Goal: Transaction & Acquisition: Purchase product/service

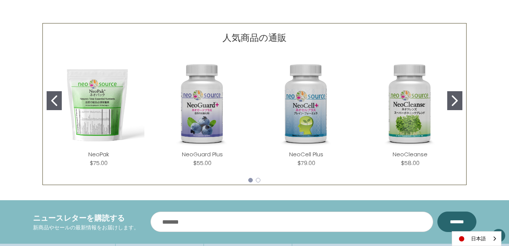
scroll to position [341, 0]
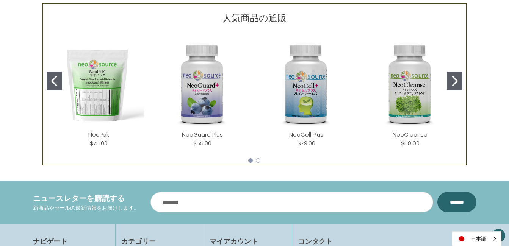
click at [305, 131] on link "NeoCell Plus" at bounding box center [306, 135] width 34 height 8
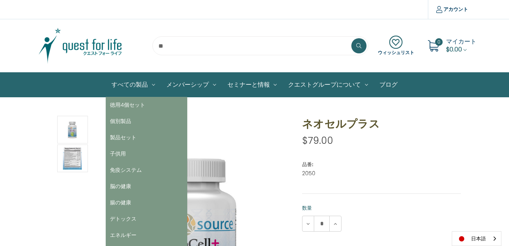
click at [120, 89] on link "すべての製品" at bounding box center [133, 85] width 55 height 24
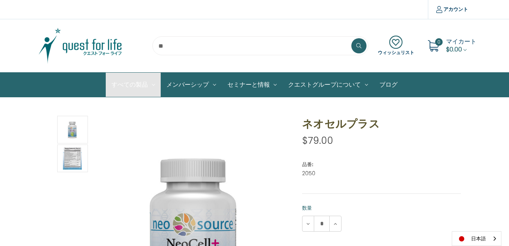
click at [75, 44] on img at bounding box center [80, 46] width 95 height 38
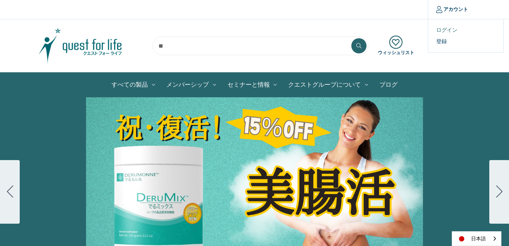
click at [446, 28] on link "ログイン" at bounding box center [465, 30] width 75 height 11
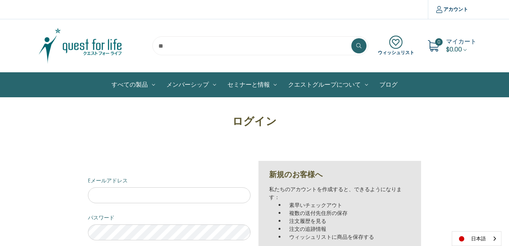
click at [197, 142] on div "ログイン Eメールアドレス パスワード ******* パスワードをお忘れの方 新規のお客様へ 私たちのアカウントを作成すると、できるようになります： 素早い…" at bounding box center [254, 199] width 341 height 172
click at [125, 199] on input "Eメールアドレス" at bounding box center [169, 196] width 163 height 16
drag, startPoint x: 125, startPoint y: 199, endPoint x: 111, endPoint y: 191, distance: 16.1
click at [116, 191] on input "Eメールアドレス" at bounding box center [169, 196] width 163 height 16
type input "**********"
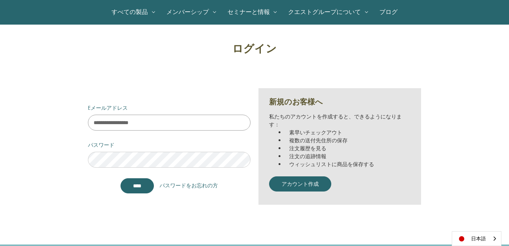
scroll to position [76, 0]
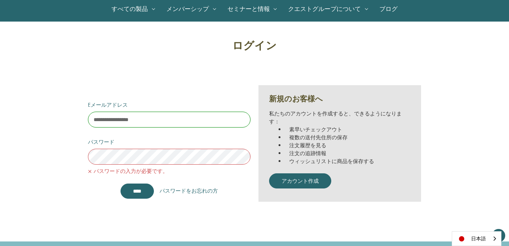
click at [50, 149] on div "**********" at bounding box center [254, 124] width 424 height 172
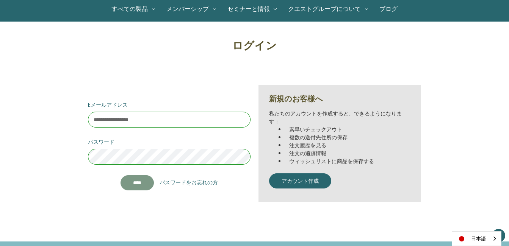
click at [131, 182] on input "*******" at bounding box center [137, 182] width 33 height 15
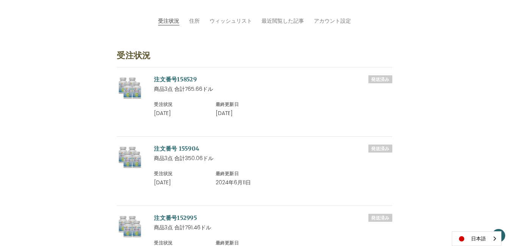
scroll to position [76, 0]
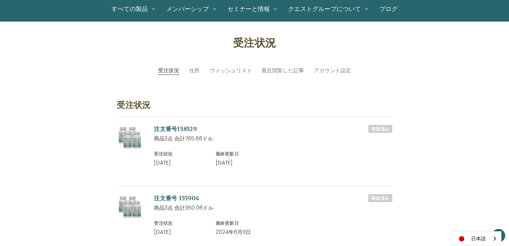
click at [175, 128] on link "注文番号158529" at bounding box center [175, 128] width 43 height 7
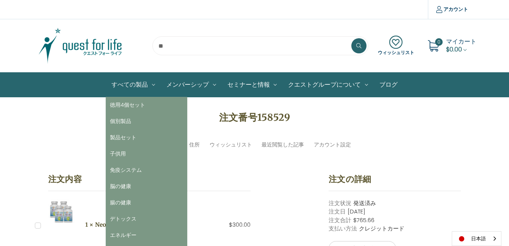
click at [134, 87] on link "すべての製品" at bounding box center [133, 85] width 55 height 24
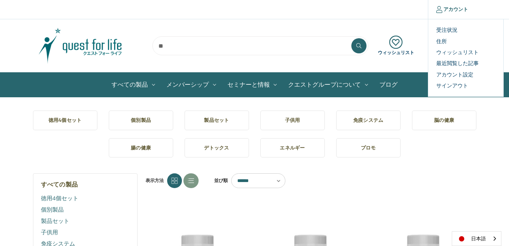
click at [442, 9] on link "アカウント" at bounding box center [452, 9] width 48 height 19
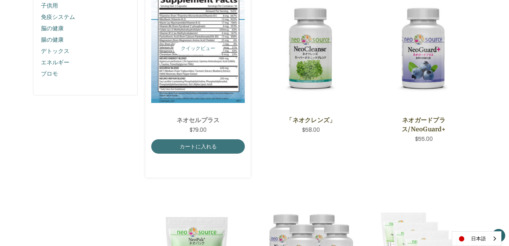
scroll to position [227, 0]
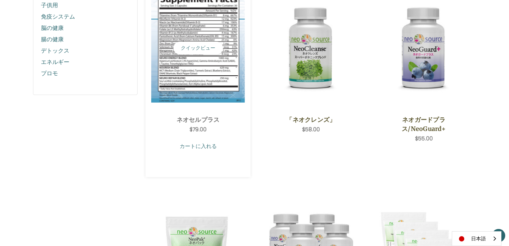
click at [203, 151] on link "カートに入れる" at bounding box center [198, 146] width 94 height 14
click at [213, 144] on link "カートに入れる" at bounding box center [198, 146] width 94 height 14
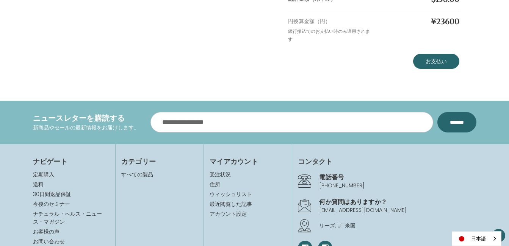
scroll to position [344, 0]
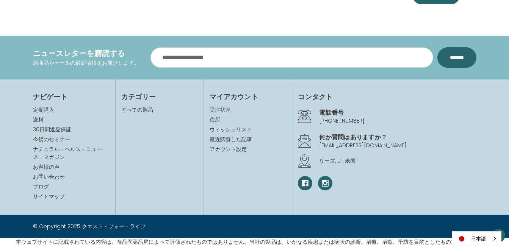
click at [214, 110] on link "受注状況" at bounding box center [248, 110] width 77 height 8
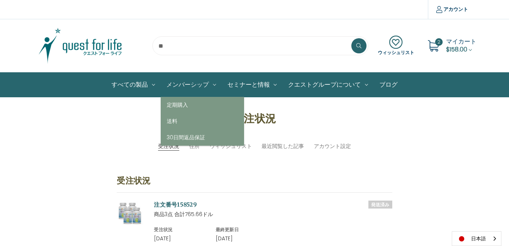
click at [190, 89] on link "メンバーシップ" at bounding box center [191, 85] width 61 height 24
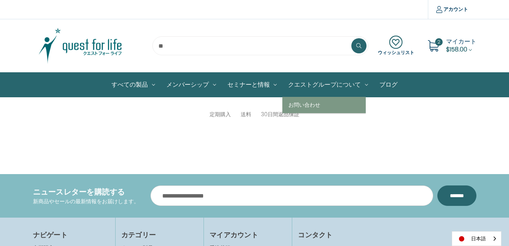
click at [295, 85] on link "クエストグループについて" at bounding box center [327, 85] width 91 height 24
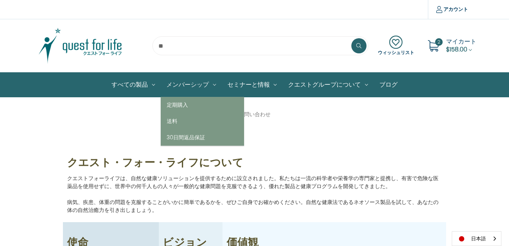
click at [198, 86] on link "メンバーシップ" at bounding box center [191, 85] width 61 height 24
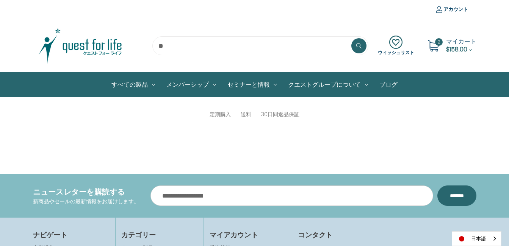
click at [419, 32] on div "ウィッシュリスト 2 マイカート $158.00" at bounding box center [254, 46] width 455 height 38
click at [467, 49] on span "$158.00" at bounding box center [456, 49] width 21 height 9
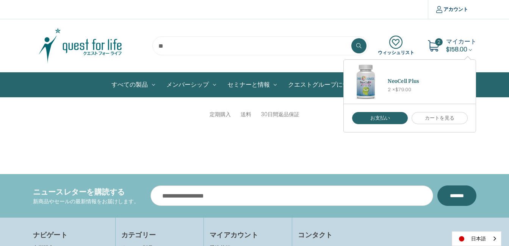
click at [435, 47] on icon at bounding box center [433, 45] width 11 height 11
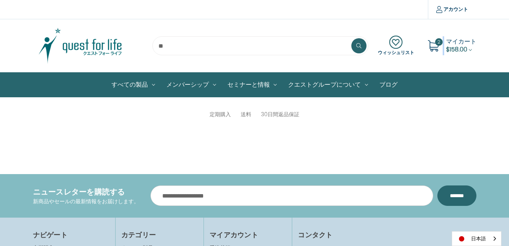
click at [435, 47] on icon at bounding box center [433, 45] width 11 height 11
click at [461, 39] on span "マイカート" at bounding box center [461, 41] width 30 height 9
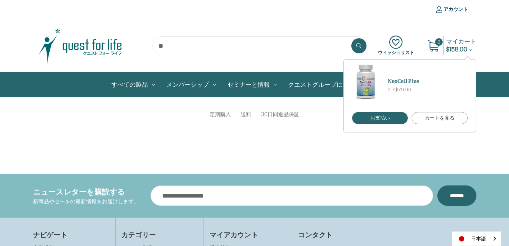
click at [432, 119] on link "カートを見る" at bounding box center [440, 118] width 56 height 12
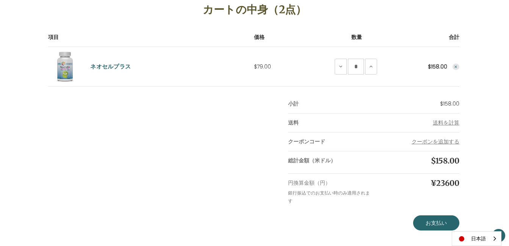
scroll to position [114, 0]
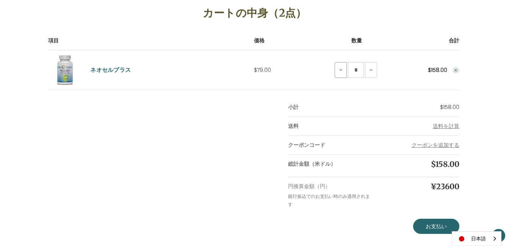
click at [343, 70] on icon at bounding box center [341, 70] width 6 height 6
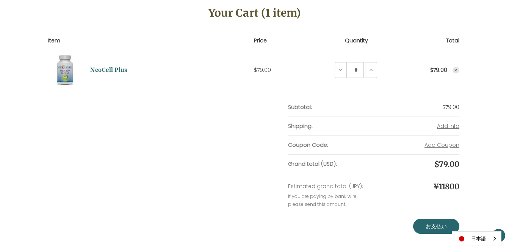
click at [343, 70] on icon at bounding box center [341, 70] width 6 height 6
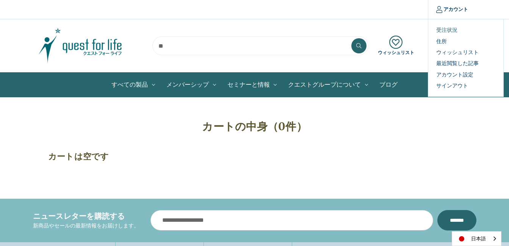
click at [442, 32] on link "受注状況" at bounding box center [465, 30] width 75 height 11
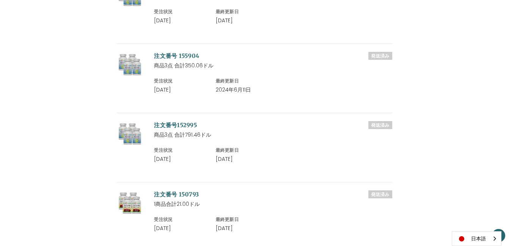
scroll to position [303, 0]
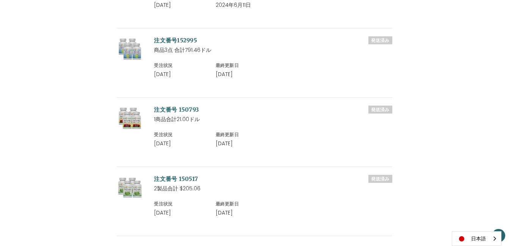
click at [175, 107] on link "注文番号 150793" at bounding box center [176, 109] width 45 height 7
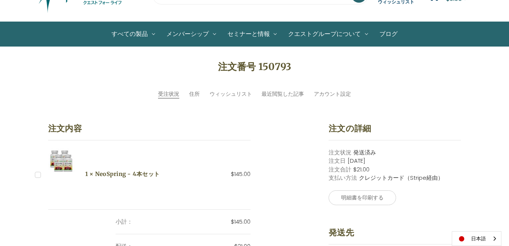
scroll to position [38, 0]
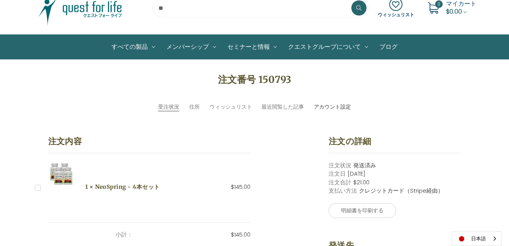
click at [317, 107] on link "アカウント設定" at bounding box center [332, 107] width 37 height 8
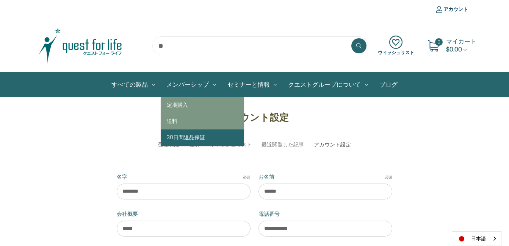
click at [178, 135] on link "30日間返品保証" at bounding box center [202, 138] width 83 height 16
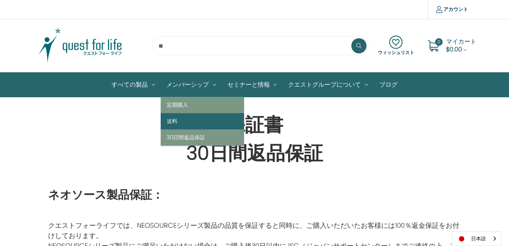
click at [193, 120] on link "送料" at bounding box center [202, 121] width 83 height 16
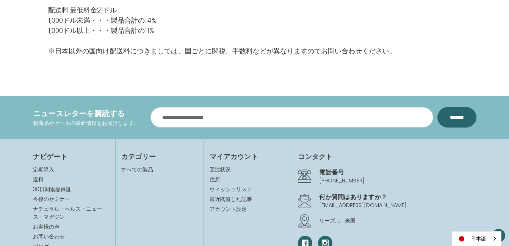
scroll to position [210, 0]
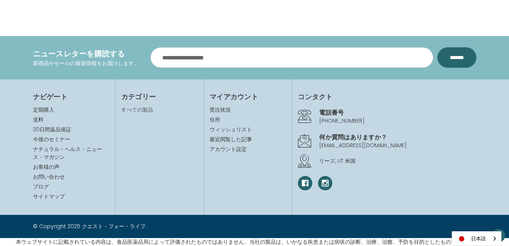
click at [144, 110] on link "すべての製品" at bounding box center [137, 110] width 32 height 8
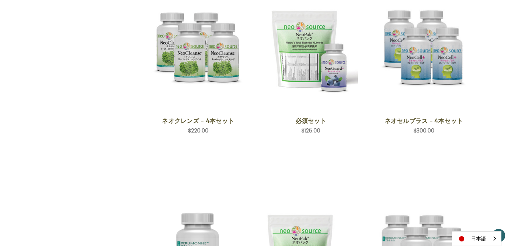
scroll to position [569, 0]
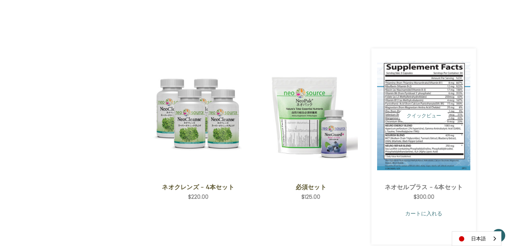
click at [410, 212] on link "カートに入れる" at bounding box center [424, 214] width 94 height 14
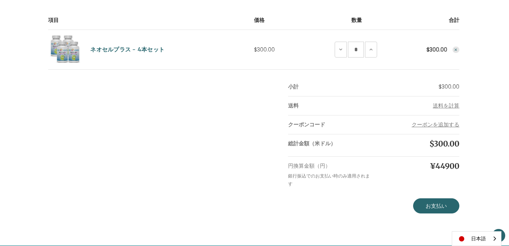
scroll to position [152, 0]
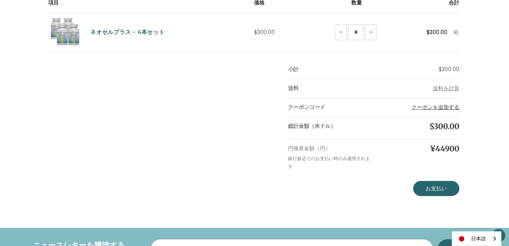
click at [445, 107] on button "クーポンを追加する" at bounding box center [436, 107] width 48 height 8
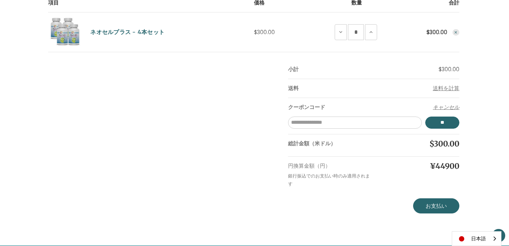
click at [232, 130] on div "カートの中身（1点） 項目 価格 数量 合計 ネオセルプラス - 4本セット 価格 $300.00 数量 ネオセルプラス - 4本セットの数量減少 * ネオセ…" at bounding box center [254, 86] width 421 height 255
click at [436, 105] on button "キャンセル" at bounding box center [446, 107] width 27 height 8
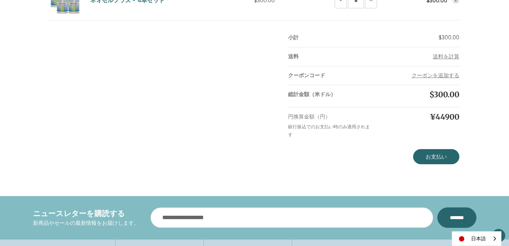
scroll to position [190, 0]
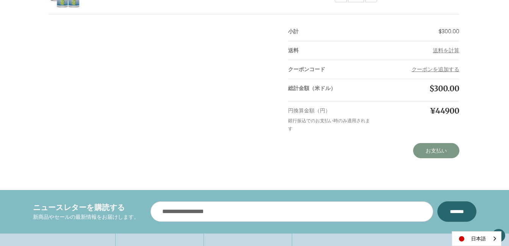
click at [437, 150] on link "お支払い" at bounding box center [436, 150] width 46 height 15
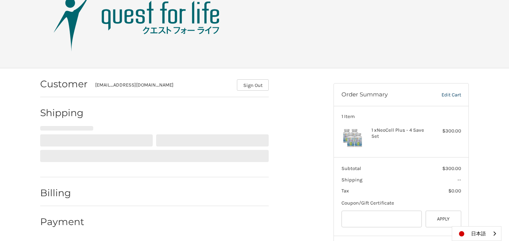
select select "**"
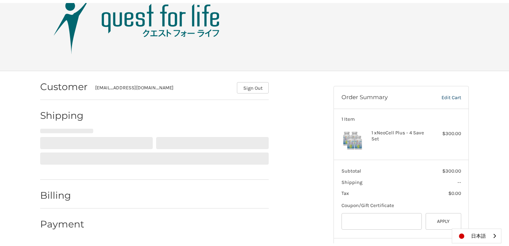
scroll to position [76, 0]
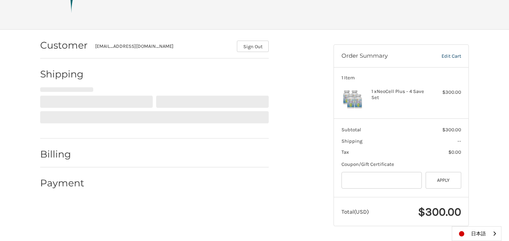
select select "**"
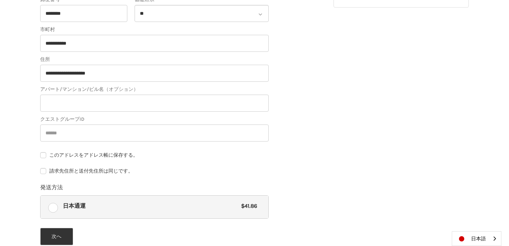
scroll to position [370, 0]
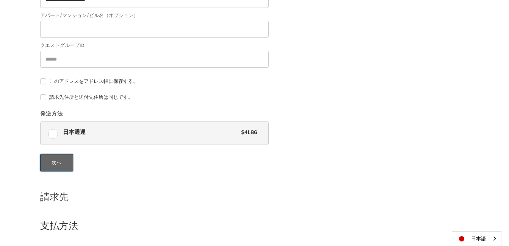
click at [55, 166] on button "次へ" at bounding box center [56, 162] width 33 height 17
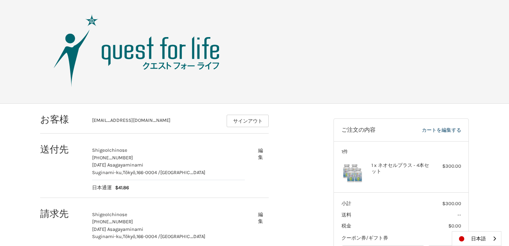
scroll to position [0, 0]
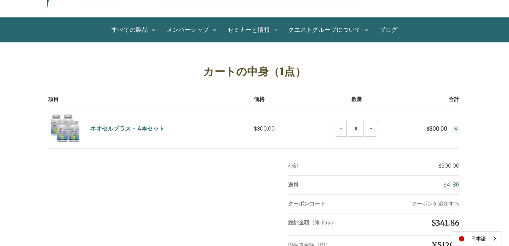
scroll to position [114, 0]
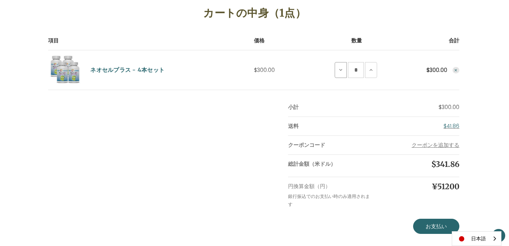
click at [338, 71] on icon at bounding box center [341, 70] width 6 height 6
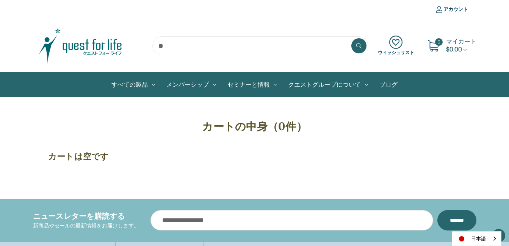
scroll to position [114, 0]
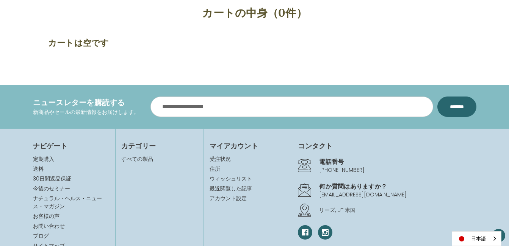
click at [186, 50] on div "カートの中身（0件） カートは空です" at bounding box center [254, 25] width 421 height 56
